Goal: Transaction & Acquisition: Purchase product/service

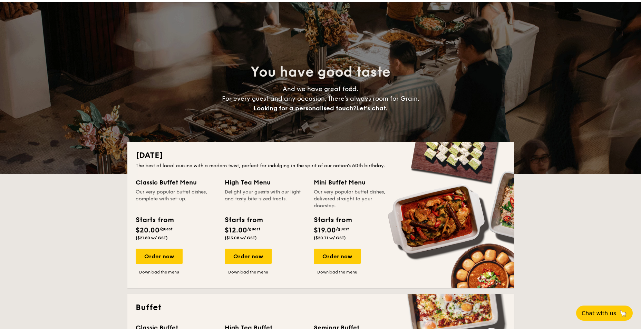
scroll to position [35, 0]
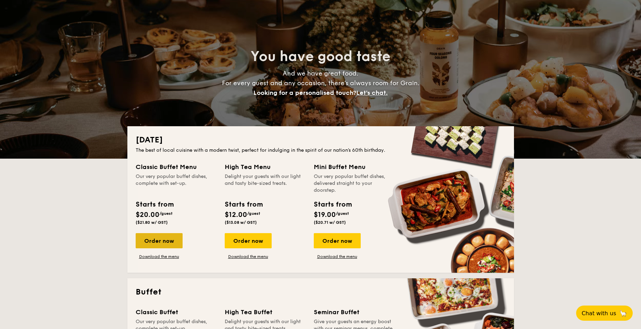
click at [163, 244] on div "Order now" at bounding box center [159, 240] width 47 height 15
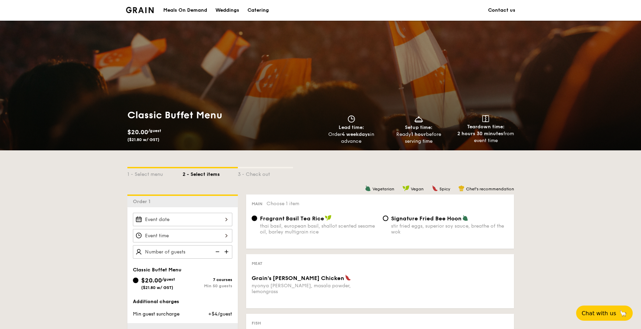
click at [173, 13] on div "Meals On Demand" at bounding box center [185, 10] width 44 height 21
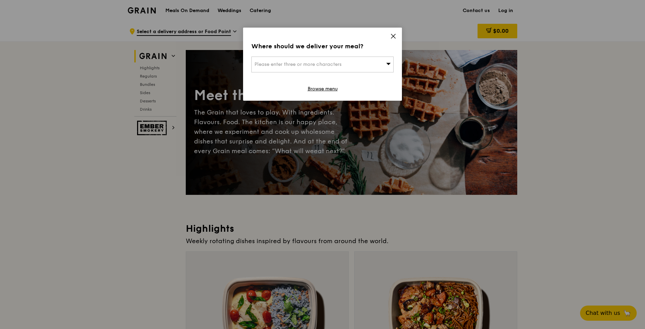
click at [365, 66] on div "Please enter three or more characters" at bounding box center [322, 65] width 142 height 16
type input "5"
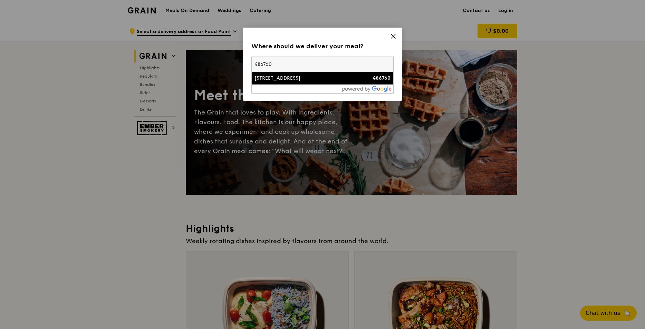
type input "486760"
click at [313, 81] on div "1 Changi South Street 2" at bounding box center [305, 78] width 102 height 7
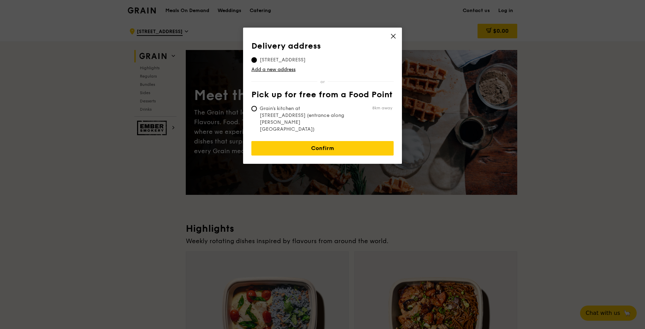
click at [350, 91] on th "Pick up for free from a Food Point" at bounding box center [322, 96] width 142 height 12
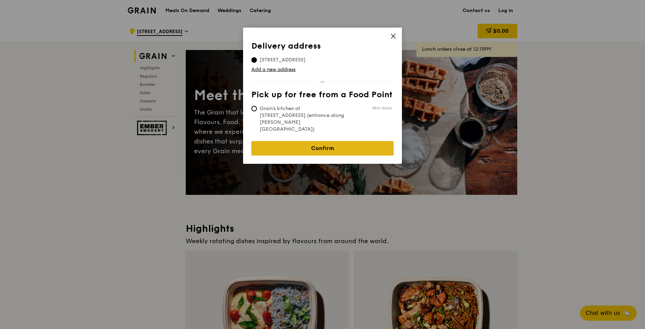
click at [332, 141] on link "Confirm" at bounding box center [322, 148] width 142 height 14
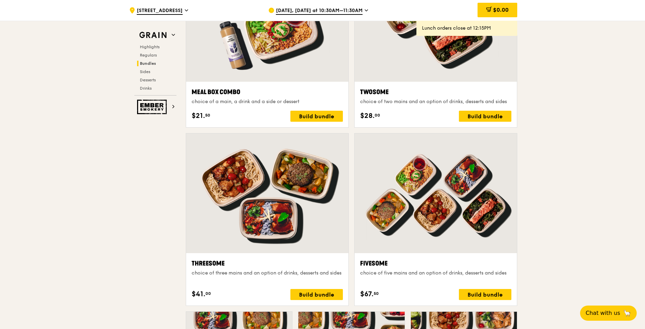
scroll to position [1174, 0]
